Goal: Transaction & Acquisition: Purchase product/service

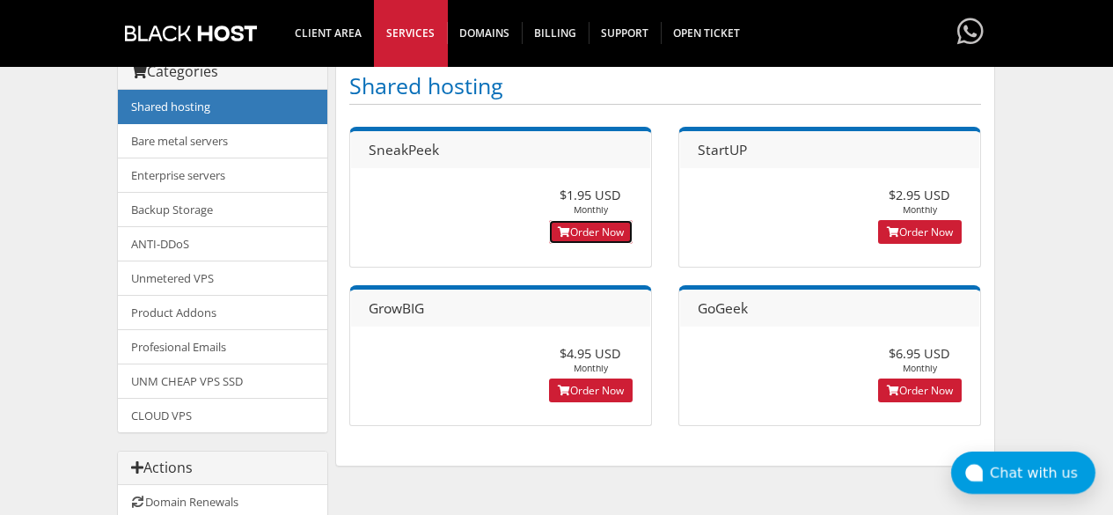
click at [602, 234] on link "Order Now" at bounding box center [591, 232] width 84 height 24
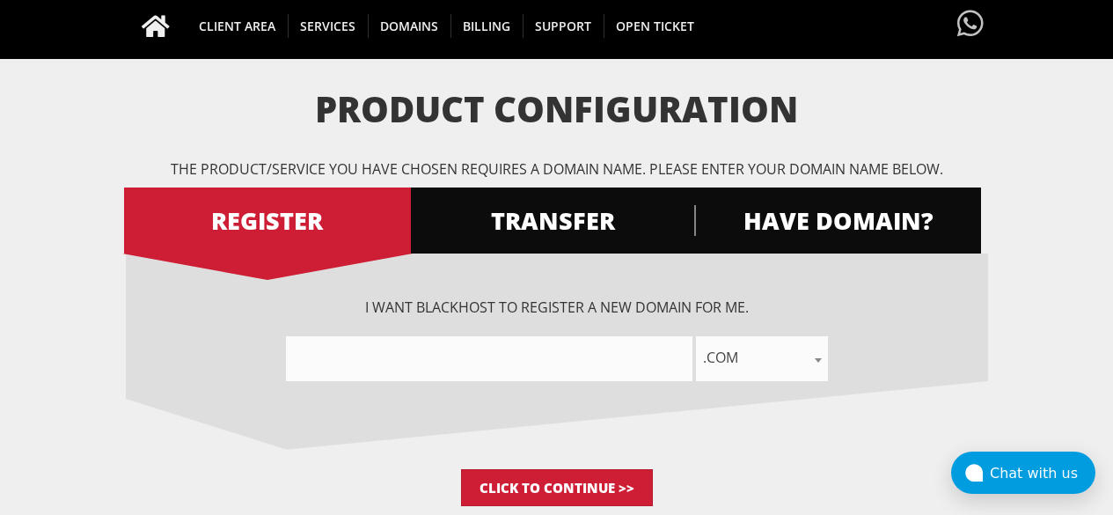
scroll to position [179, 0]
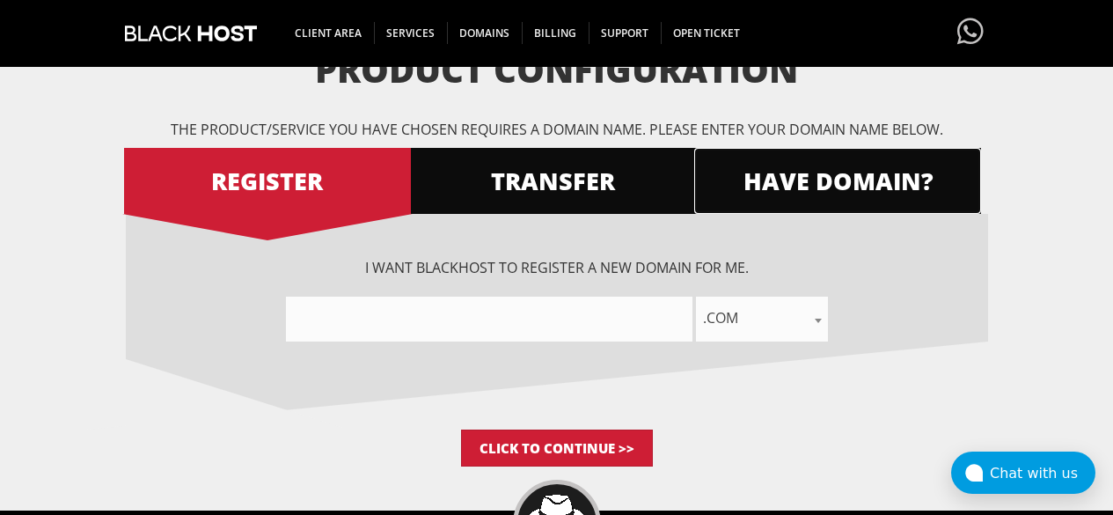
click at [790, 195] on span "HAVE DOMAIN?" at bounding box center [837, 180] width 287 height 31
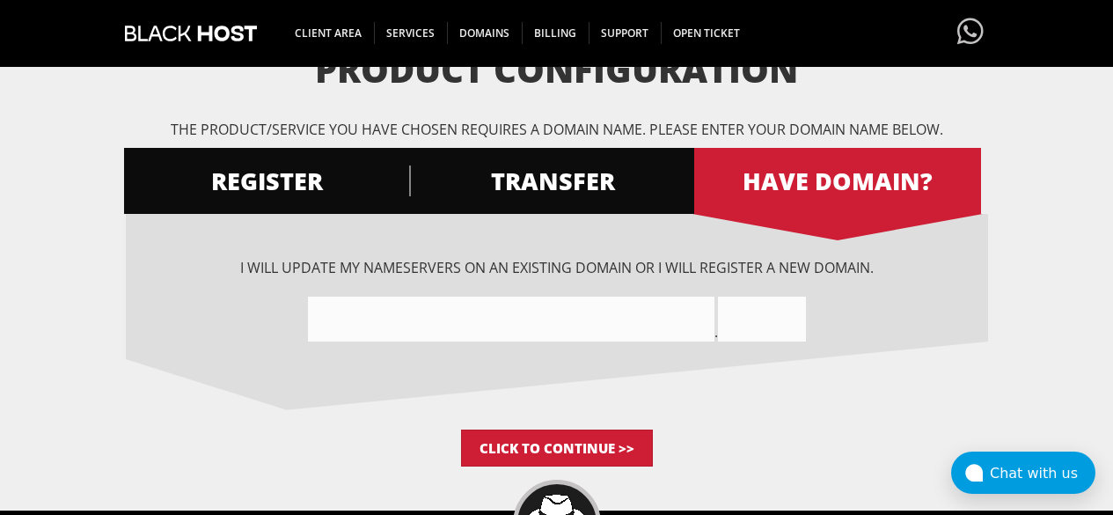
click at [592, 309] on input"] "text" at bounding box center [511, 318] width 406 height 45
paste input"] "http://Lendori.finance"
click at [358, 321] on input"] "http://Lendorifinance" at bounding box center [511, 318] width 406 height 45
drag, startPoint x: 369, startPoint y: 316, endPoint x: 494, endPoint y: 322, distance: 125.1
click at [494, 322] on input"] "Lendorifinance" at bounding box center [511, 318] width 406 height 45
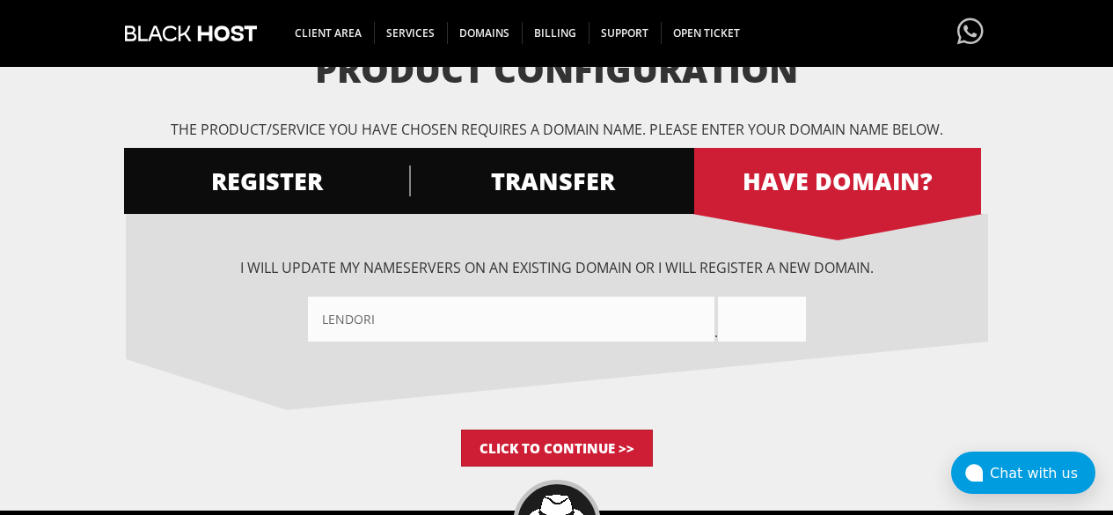
type input"] "Lendori"
click at [756, 334] on input "text" at bounding box center [762, 318] width 88 height 45
paste input "http://Lendori.finance"
click at [741, 315] on input "http://Lendori.finance" at bounding box center [762, 318] width 88 height 45
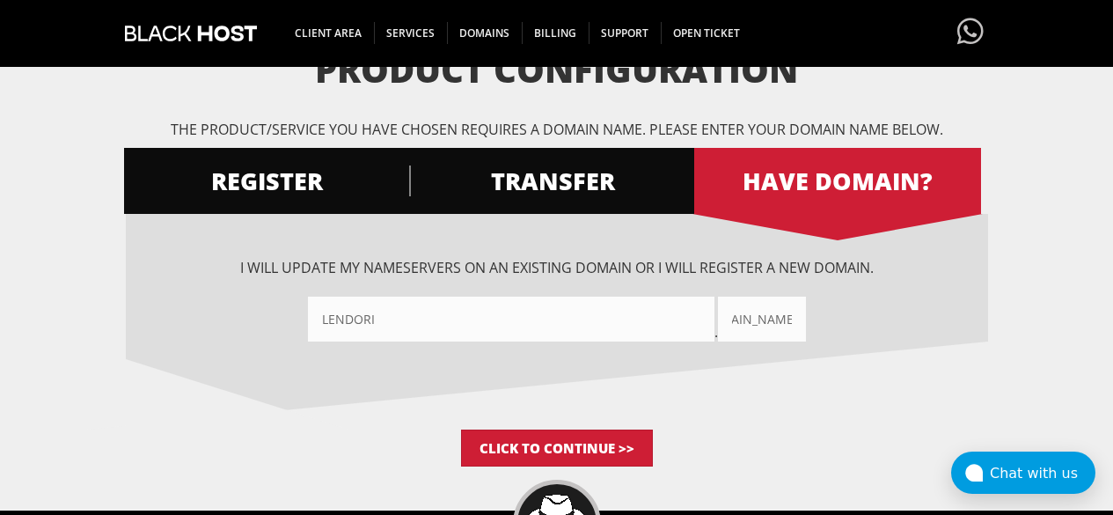
scroll to position [0, 0]
drag, startPoint x: 741, startPoint y: 315, endPoint x: 627, endPoint y: 331, distance: 114.6
click at [627, 331] on div "Lendori . http://Lendori.finance" at bounding box center [557, 318] width 862 height 45
click at [782, 325] on input "finance" at bounding box center [762, 318] width 88 height 45
type input "finance"
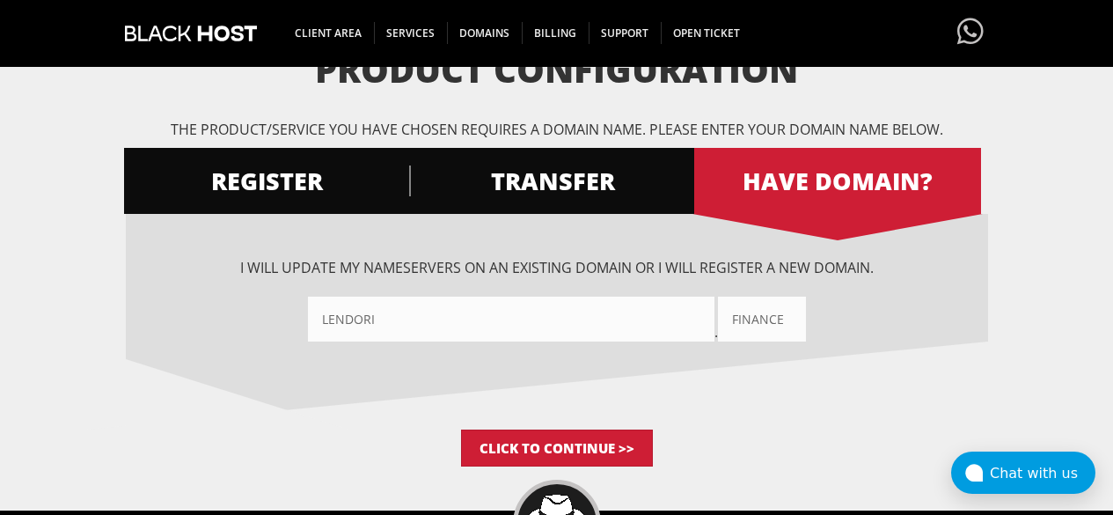
click at [533, 307] on input"] "Lendori" at bounding box center [511, 318] width 406 height 45
click at [1046, 198] on form "Product Configuration The product/service you have chosen requires a domain nam…" at bounding box center [556, 258] width 1113 height 416
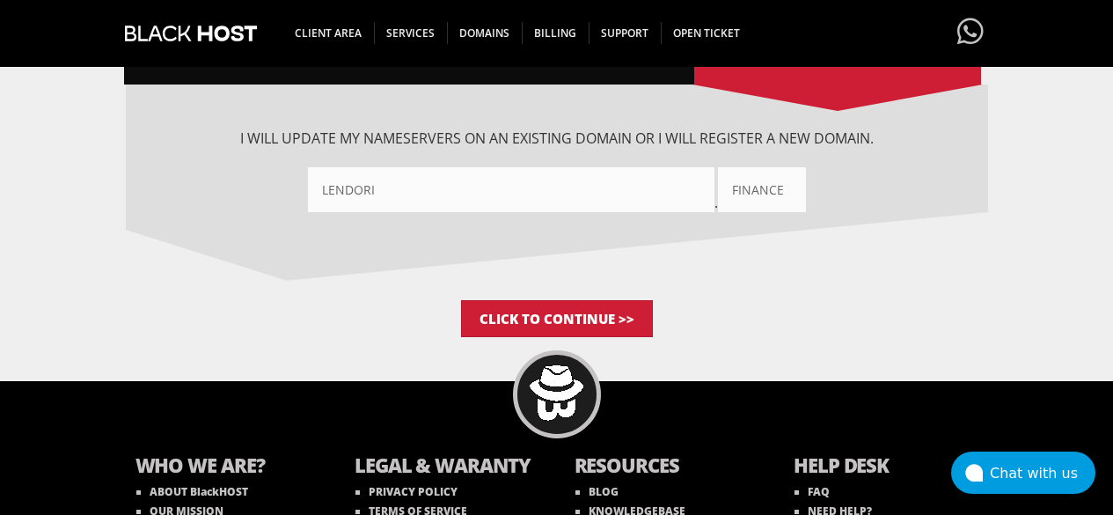
scroll to position [311, 0]
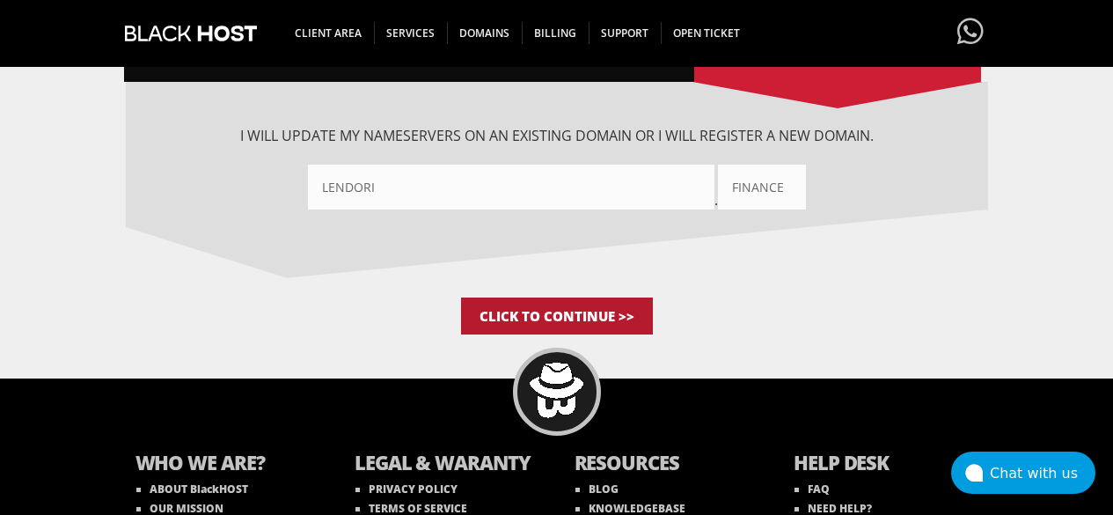
click at [596, 322] on input "Click to Continue >>" at bounding box center [557, 315] width 192 height 37
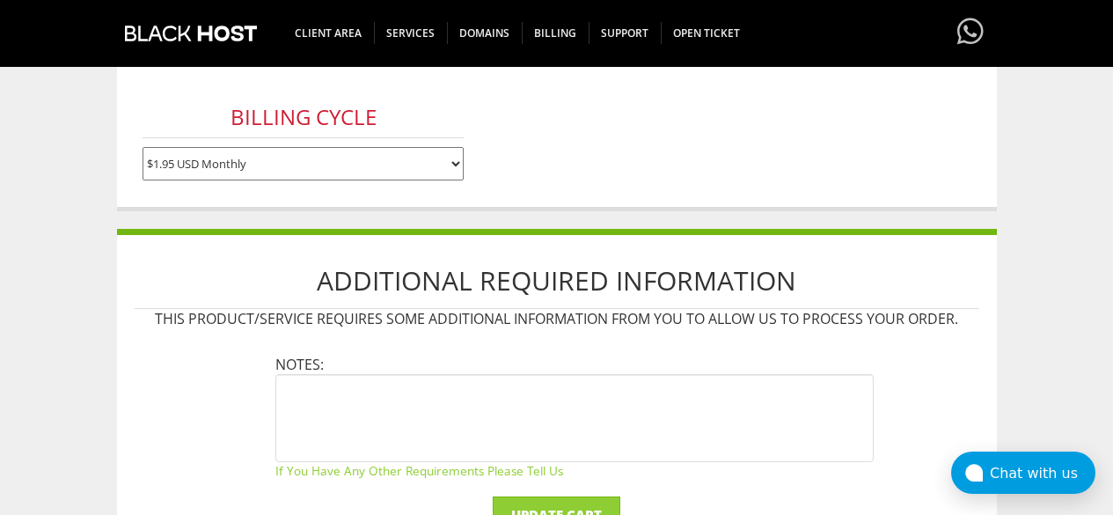
scroll to position [381, 0]
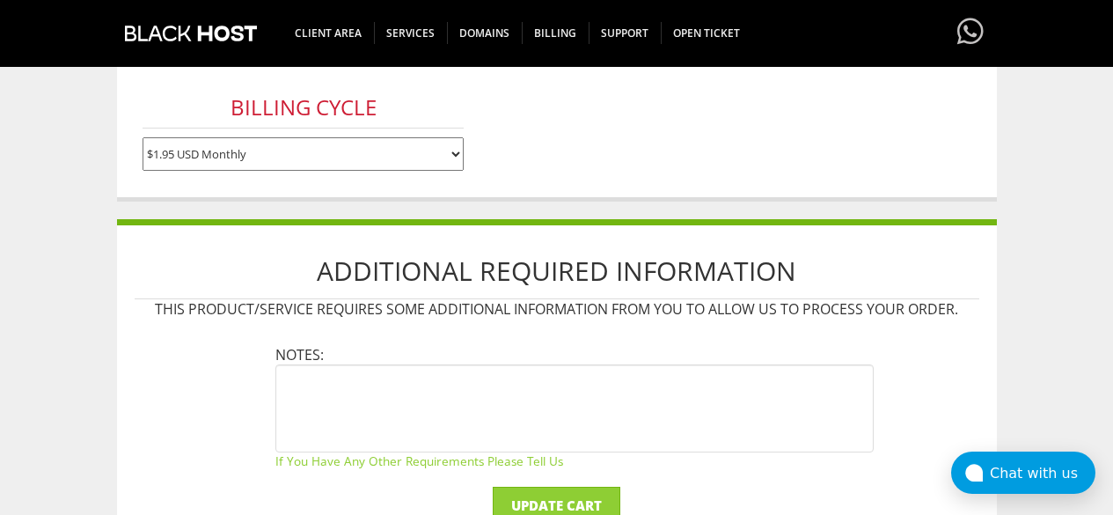
click at [340, 143] on select "$1.95 USD Monthly $17.95 USD Annually $35.90 USD Biennially" at bounding box center [303, 153] width 321 height 33
select select "annually"
click at [143, 137] on select "$1.95 USD Monthly $17.95 USD Annually $35.90 USD Biennially" at bounding box center [303, 153] width 321 height 33
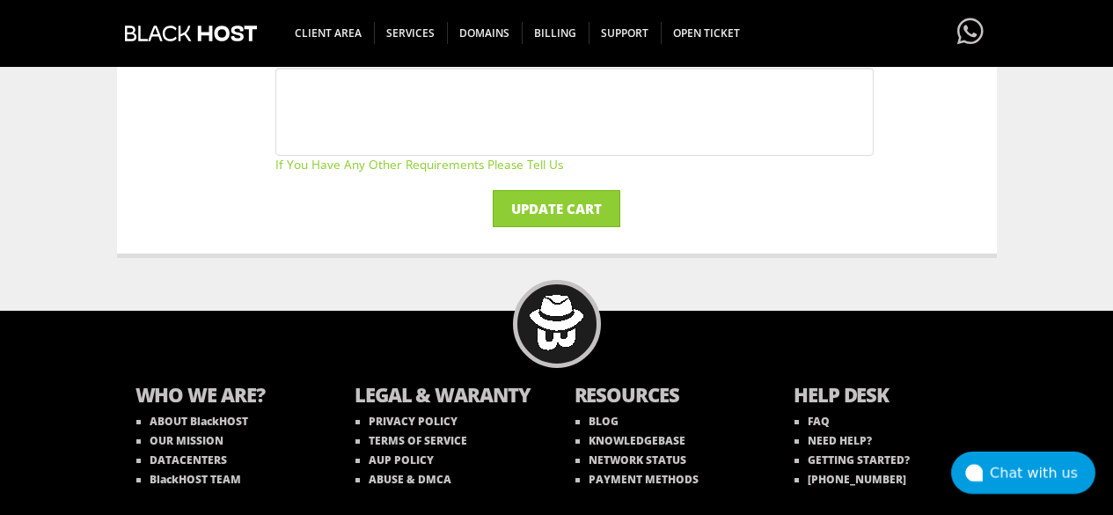
scroll to position [723, 0]
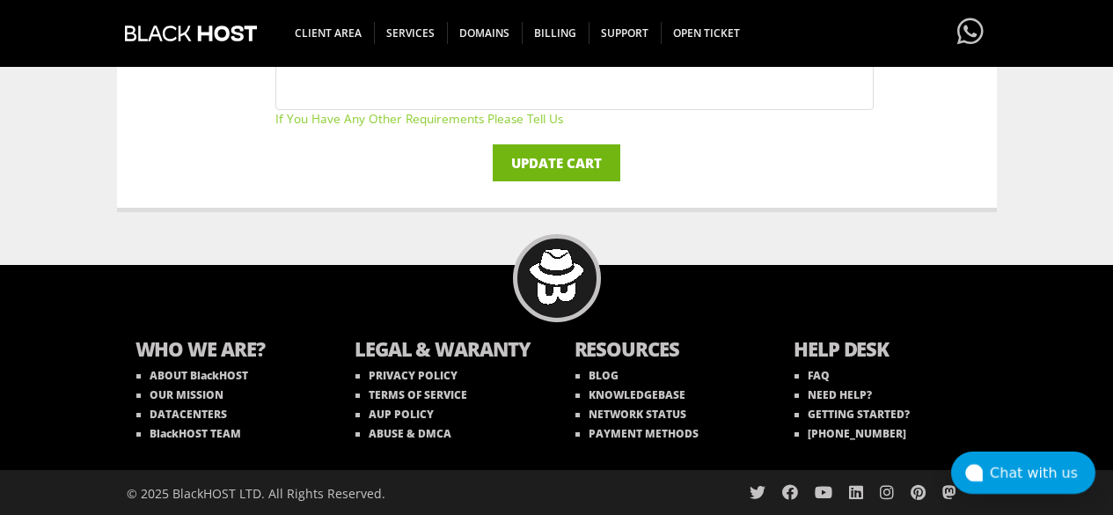
click at [562, 155] on input "Update Cart" at bounding box center [557, 162] width 128 height 37
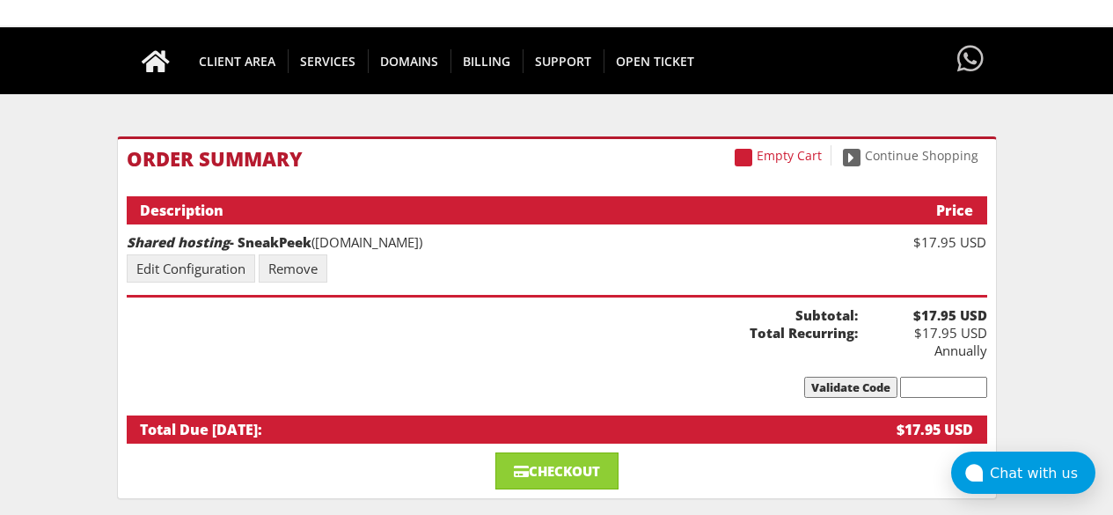
scroll to position [115, 0]
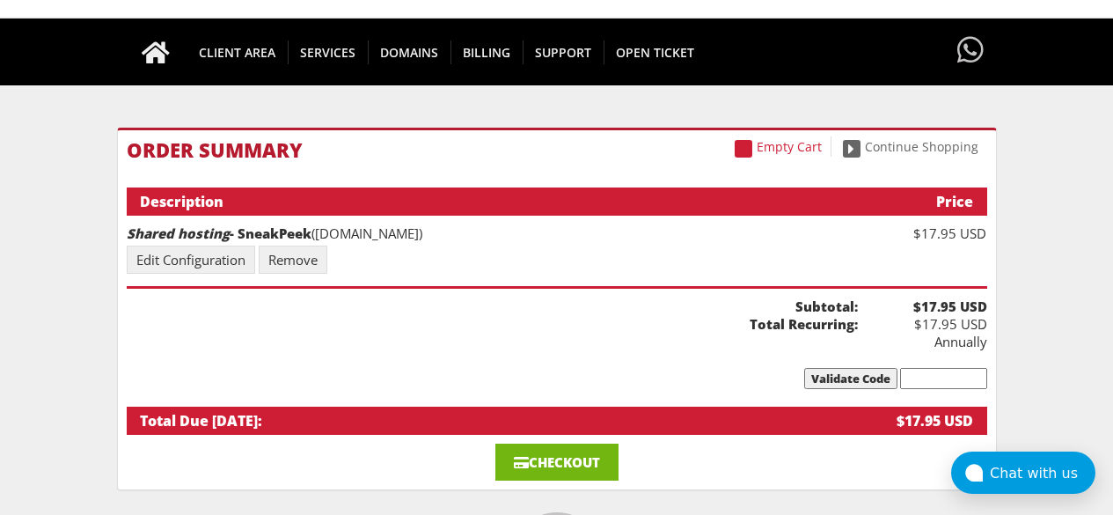
click at [596, 450] on link "Checkout" at bounding box center [556, 461] width 123 height 37
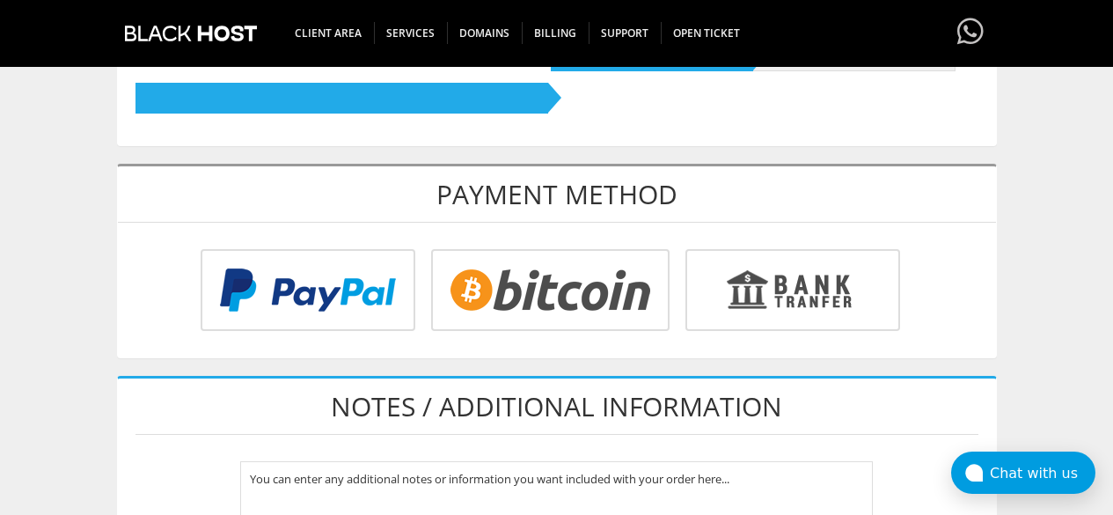
scroll to position [614, 0]
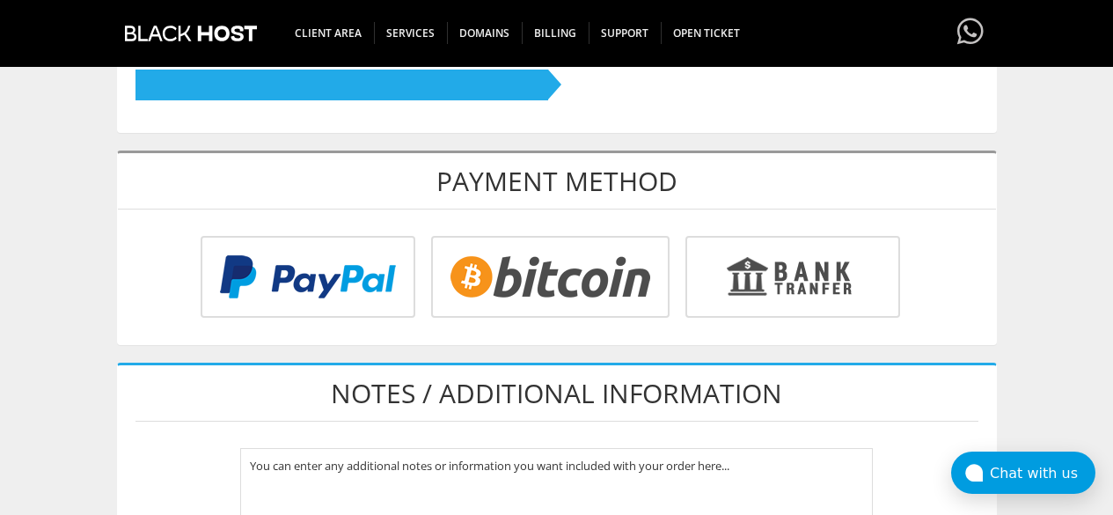
click at [552, 312] on input "radio" at bounding box center [547, 280] width 238 height 82
radio input "true"
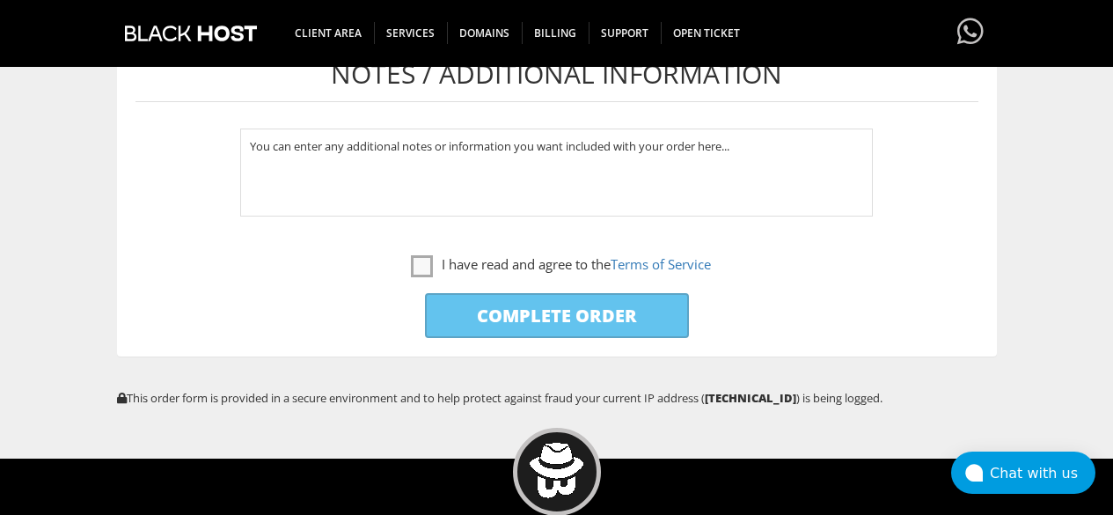
scroll to position [947, 0]
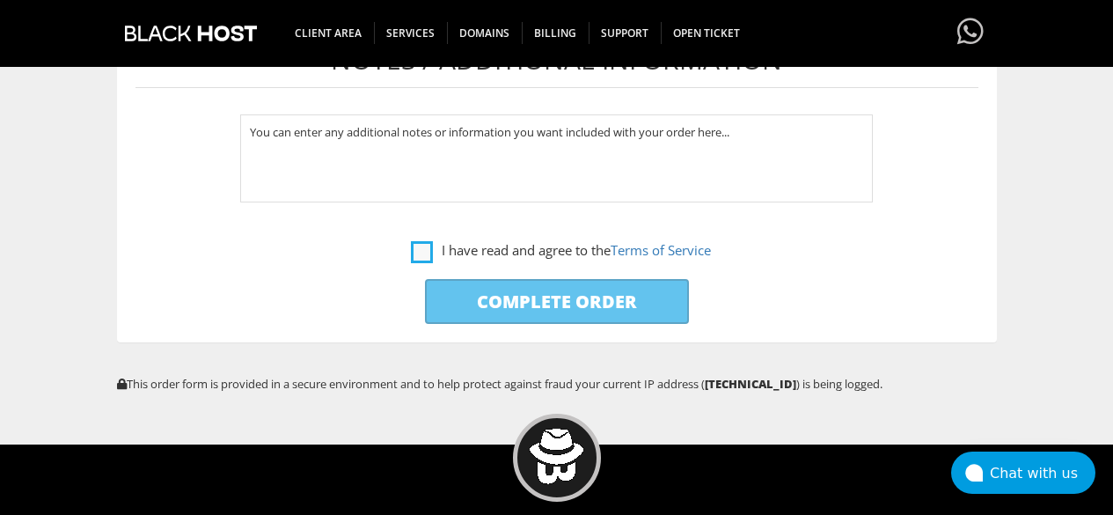
click at [415, 253] on label "I have read and agree to the Terms of Service" at bounding box center [561, 250] width 300 height 22
checkbox input "true"
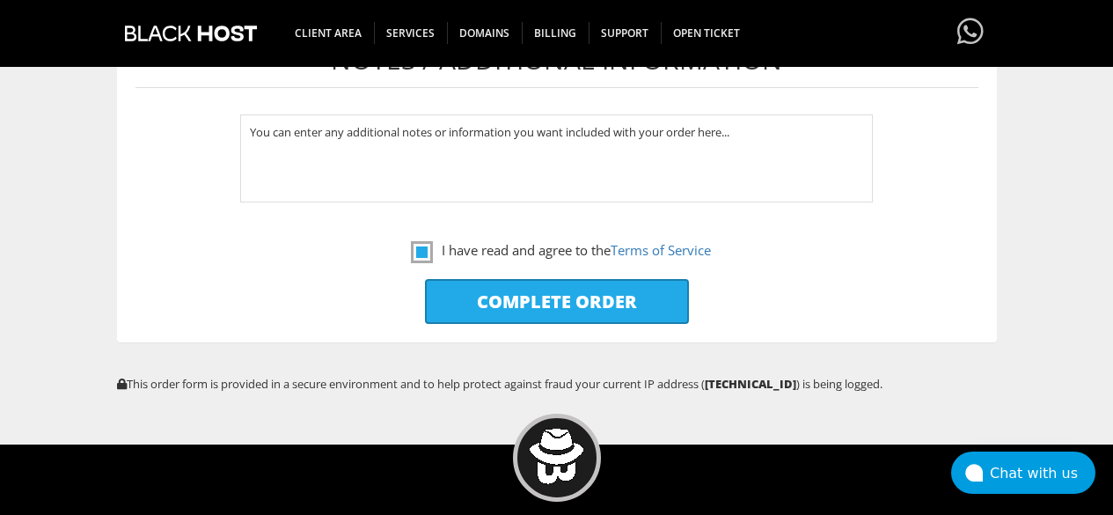
click at [472, 305] on input "Complete Order" at bounding box center [557, 301] width 264 height 45
type input "Please Wait..."
